Goal: Navigation & Orientation: Find specific page/section

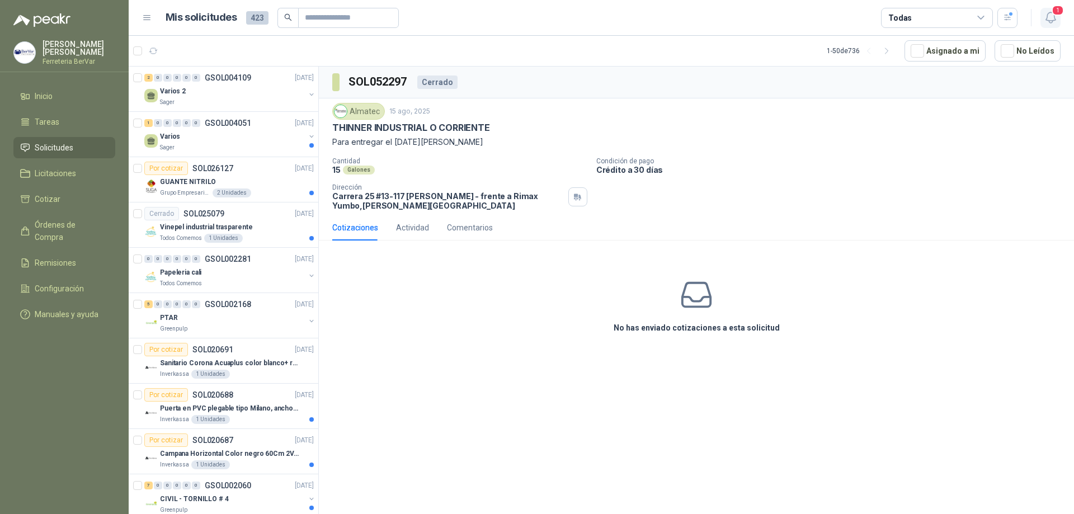
click at [1053, 20] on icon "button" at bounding box center [1050, 18] width 14 height 14
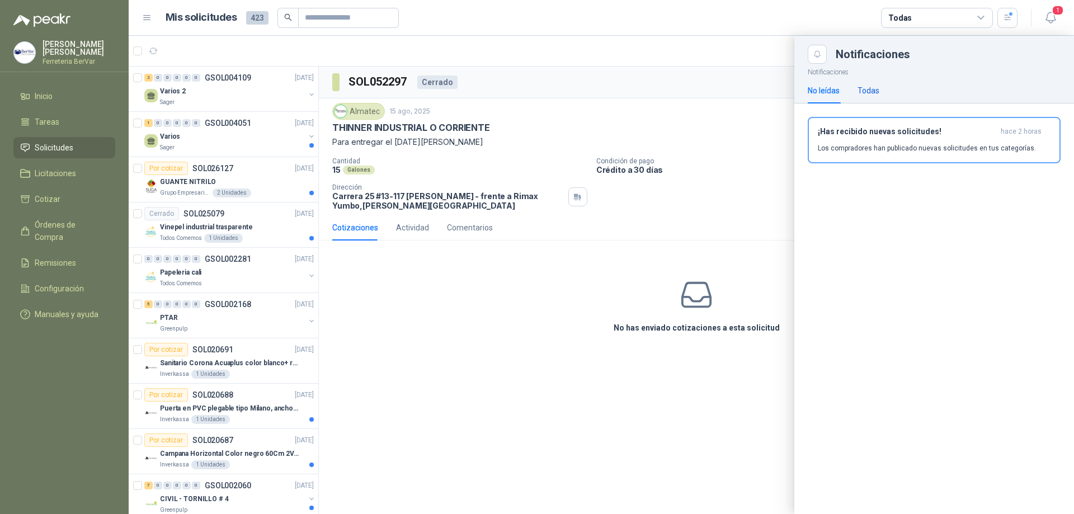
click at [872, 91] on div "Todas" at bounding box center [868, 90] width 22 height 12
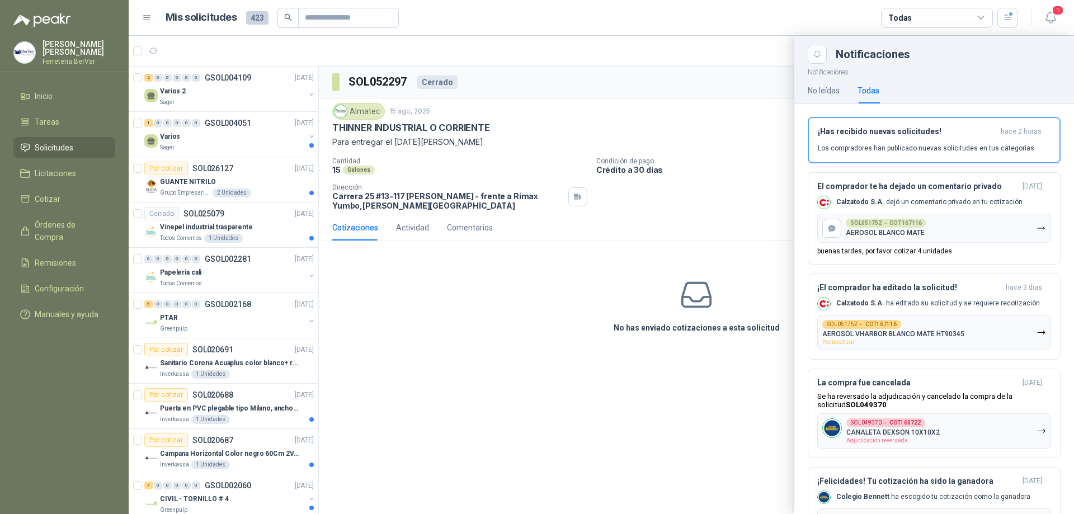
click at [872, 91] on div "Todas" at bounding box center [868, 90] width 22 height 12
click at [760, 126] on div at bounding box center [601, 275] width 945 height 478
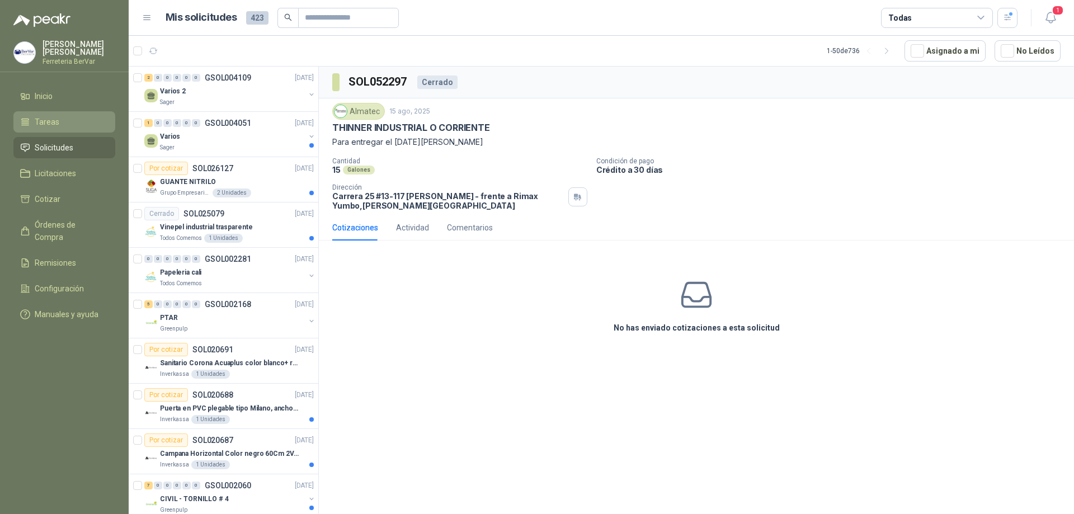
click at [58, 119] on li "Tareas" at bounding box center [64, 122] width 88 height 12
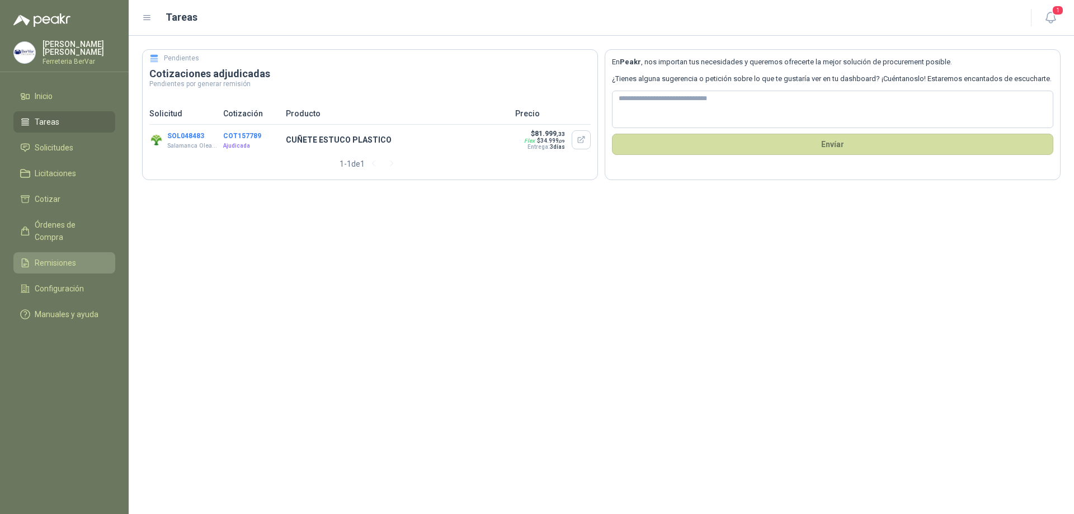
click at [74, 257] on span "Remisiones" at bounding box center [55, 263] width 41 height 12
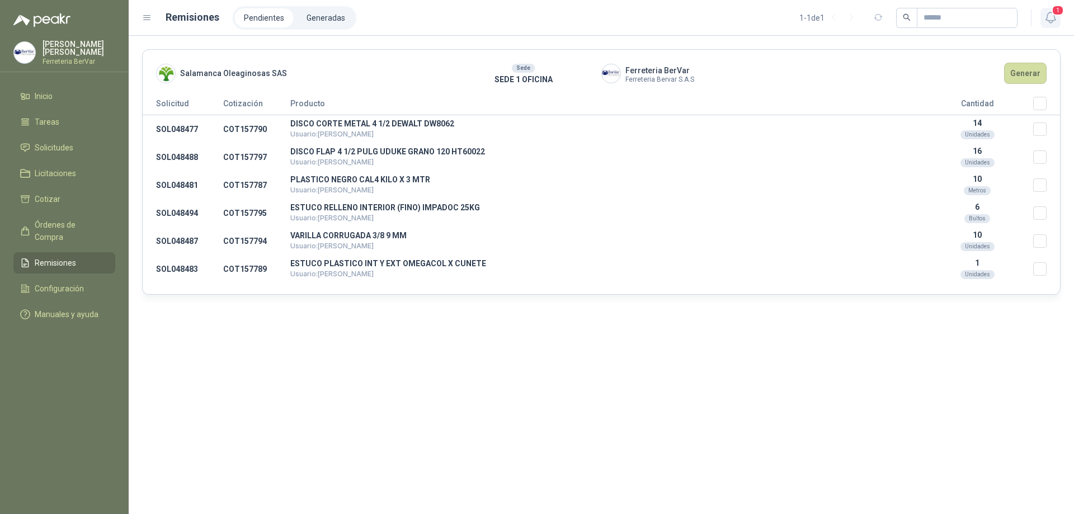
click at [1053, 13] on span "1" at bounding box center [1057, 10] width 12 height 11
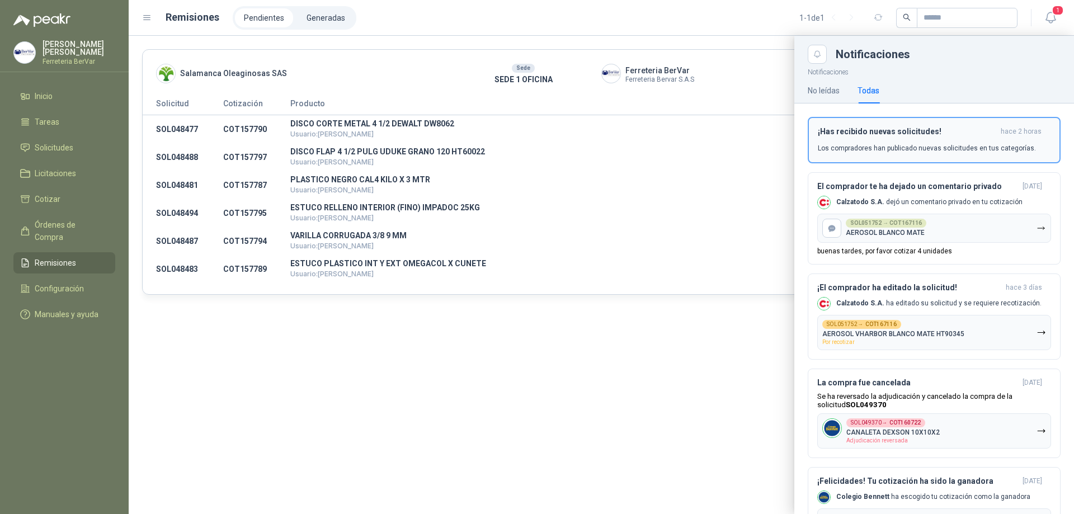
click at [864, 141] on div "¡Has recibido nuevas solicitudes! hace 2 horas Los compradores han publicado nu…" at bounding box center [933, 140] width 233 height 26
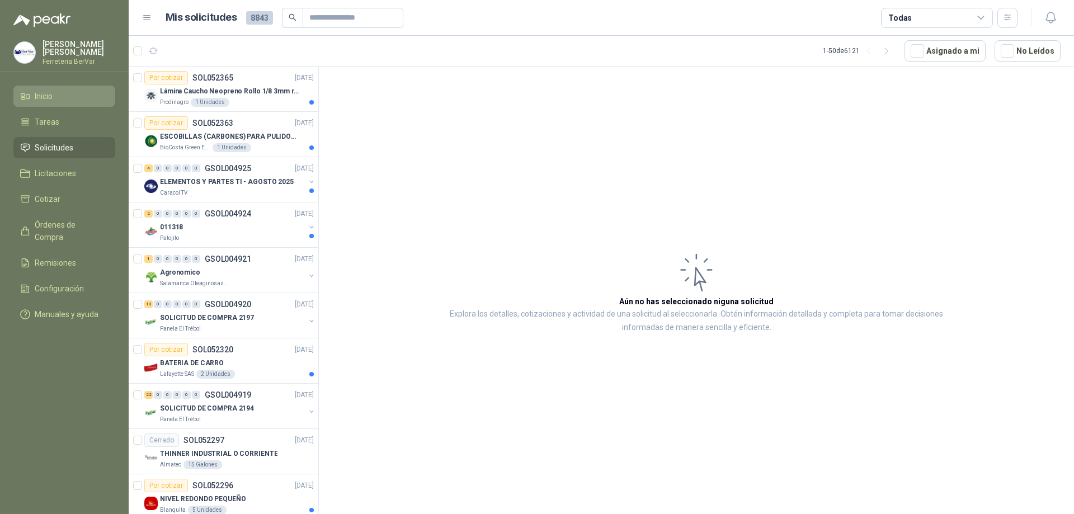
click at [76, 99] on li "Inicio" at bounding box center [64, 96] width 88 height 12
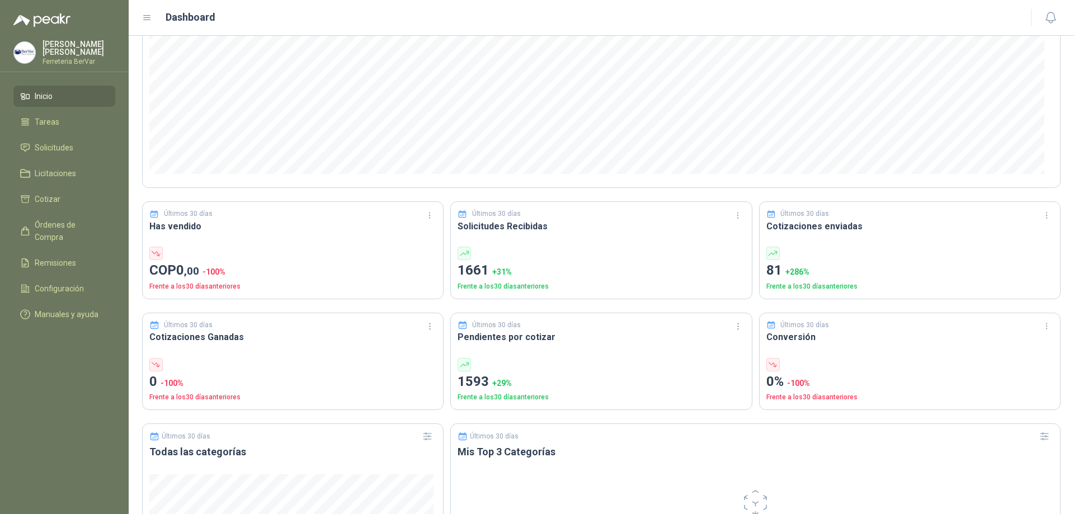
scroll to position [168, 0]
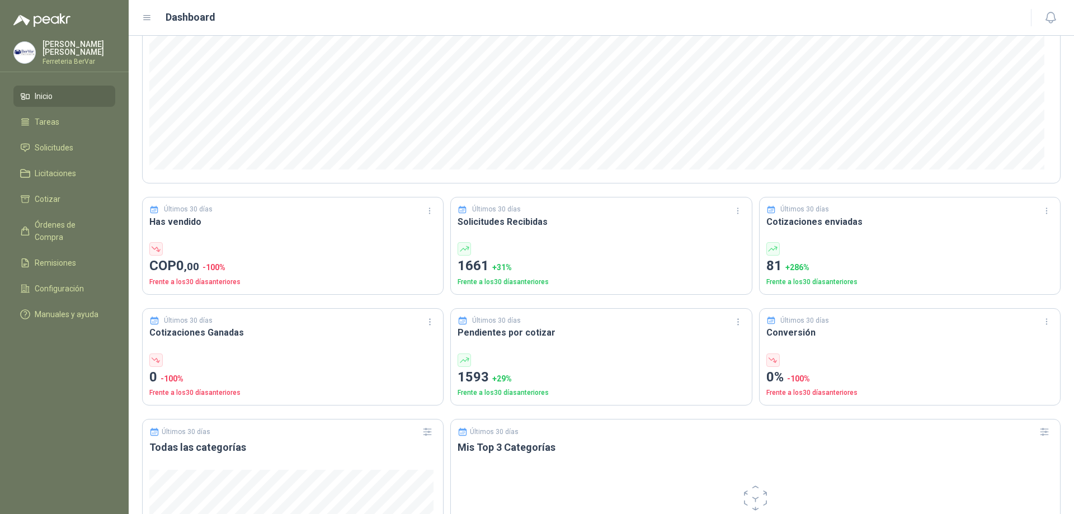
click at [301, 264] on p "COP 0 ,00 -100 %" at bounding box center [292, 266] width 287 height 21
click at [200, 237] on div "Últimos 30 días Has vendido COP 0 ,00 -100 % Frente a los 30 días anteriores" at bounding box center [292, 246] width 301 height 98
click at [226, 282] on p "Frente a los 30 días anteriores" at bounding box center [292, 282] width 287 height 11
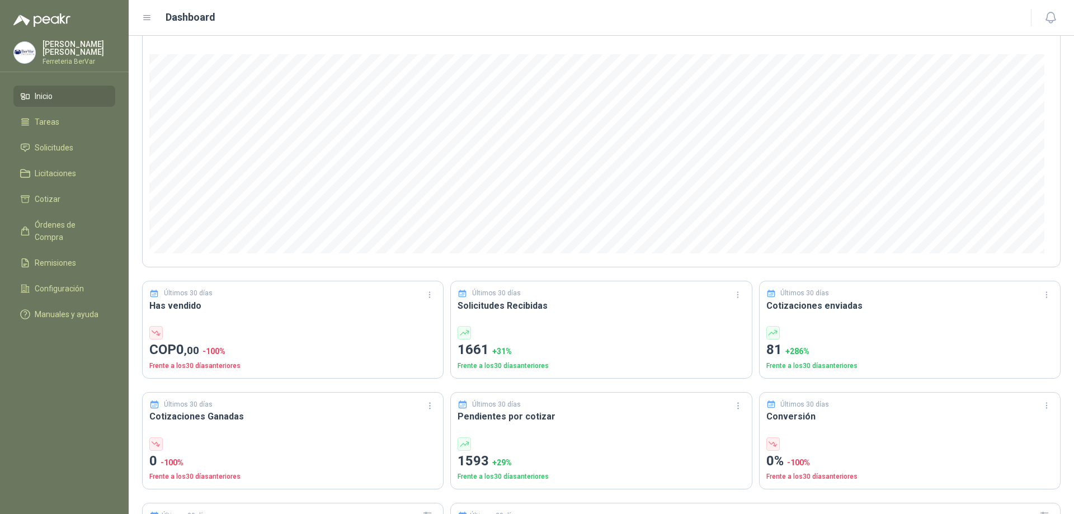
scroll to position [0, 0]
